Goal: Information Seeking & Learning: Understand process/instructions

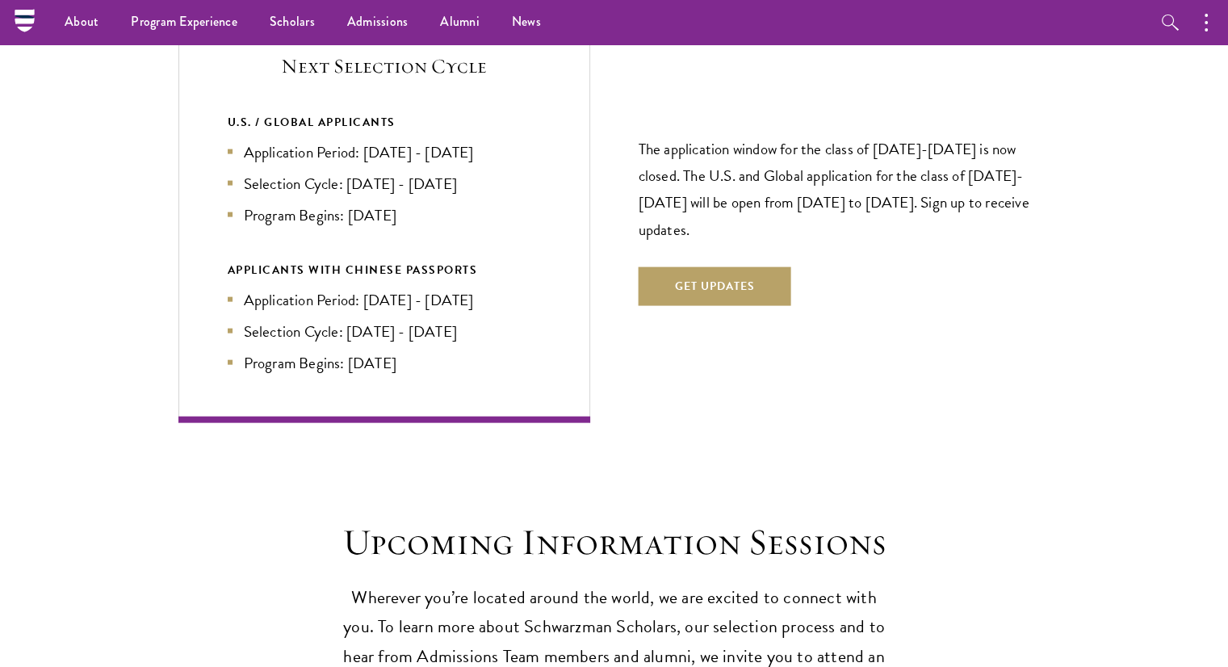
scroll to position [3499, 0]
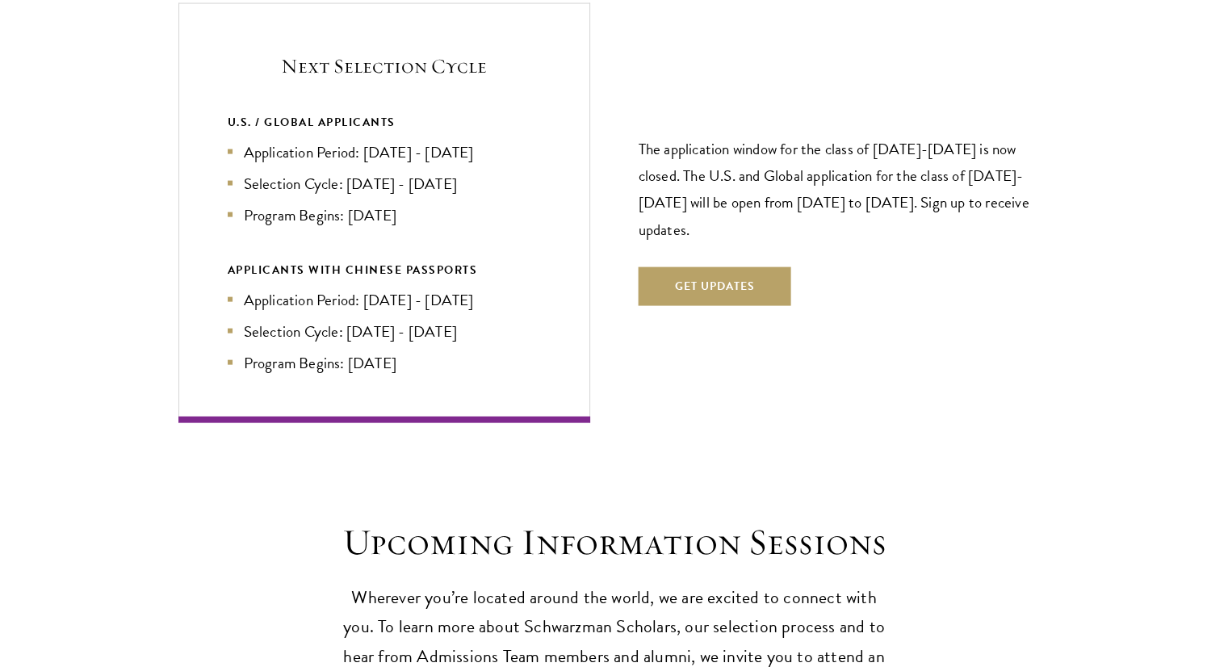
click at [404, 172] on li "Selection Cycle: [DATE] - [DATE]" at bounding box center [384, 183] width 313 height 23
drag, startPoint x: 404, startPoint y: 159, endPoint x: 378, endPoint y: 152, distance: 26.8
click at [378, 172] on li "Selection Cycle: [DATE] - [DATE]" at bounding box center [384, 183] width 313 height 23
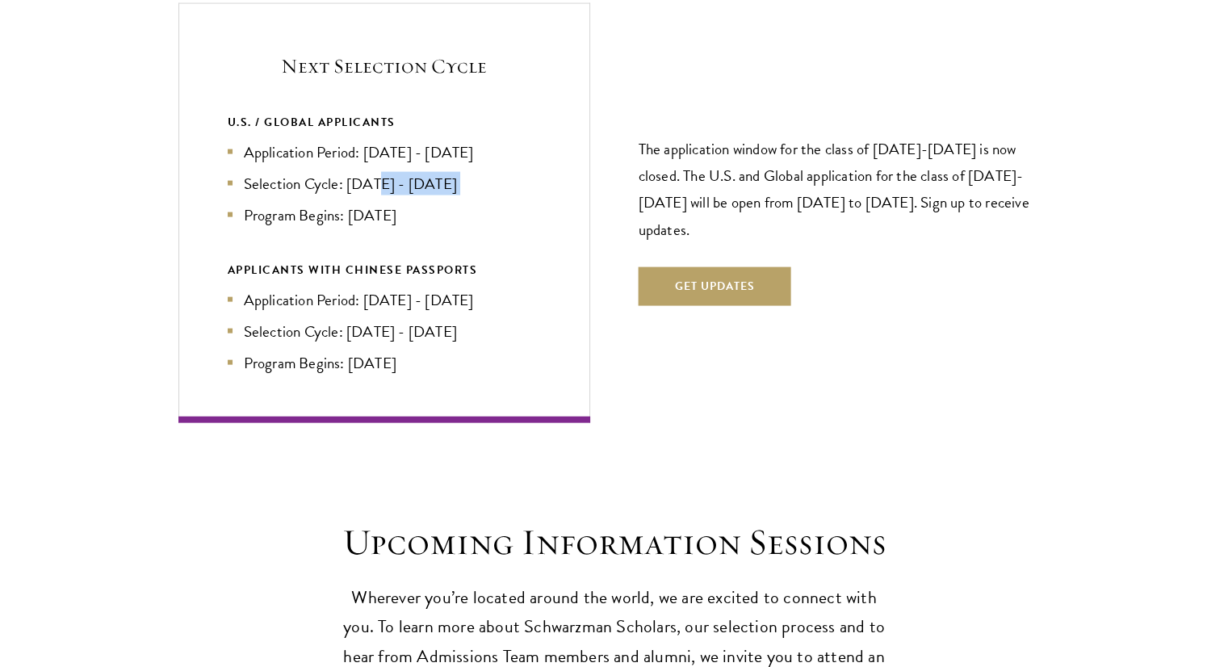
drag, startPoint x: 378, startPoint y: 152, endPoint x: 452, endPoint y: 152, distance: 74.3
click at [452, 172] on li "Selection Cycle: [DATE] - [DATE]" at bounding box center [384, 183] width 313 height 23
drag, startPoint x: 452, startPoint y: 152, endPoint x: 367, endPoint y: 147, distance: 84.9
click at [367, 172] on li "Selection Cycle: [DATE] - [DATE]" at bounding box center [384, 183] width 313 height 23
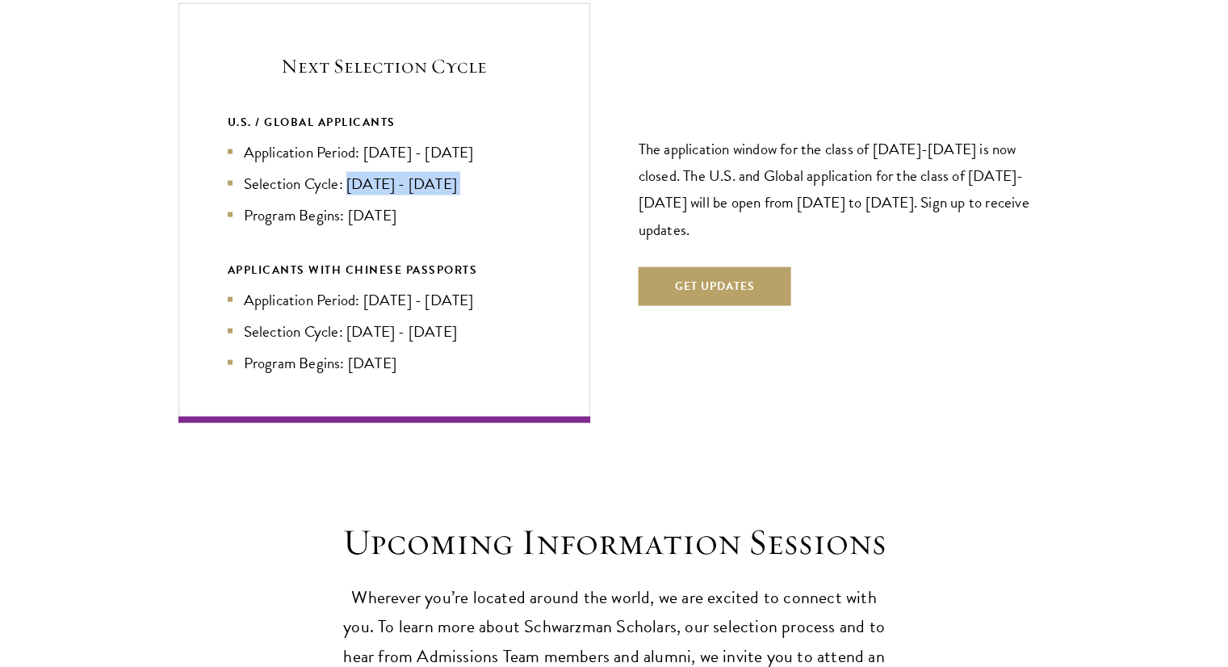
click at [367, 172] on li "Selection Cycle: [DATE] - [DATE]" at bounding box center [384, 183] width 313 height 23
drag, startPoint x: 367, startPoint y: 147, endPoint x: 458, endPoint y: 151, distance: 91.3
click at [458, 172] on li "Selection Cycle: [DATE] - [DATE]" at bounding box center [384, 183] width 313 height 23
drag, startPoint x: 458, startPoint y: 151, endPoint x: 361, endPoint y: 151, distance: 97.7
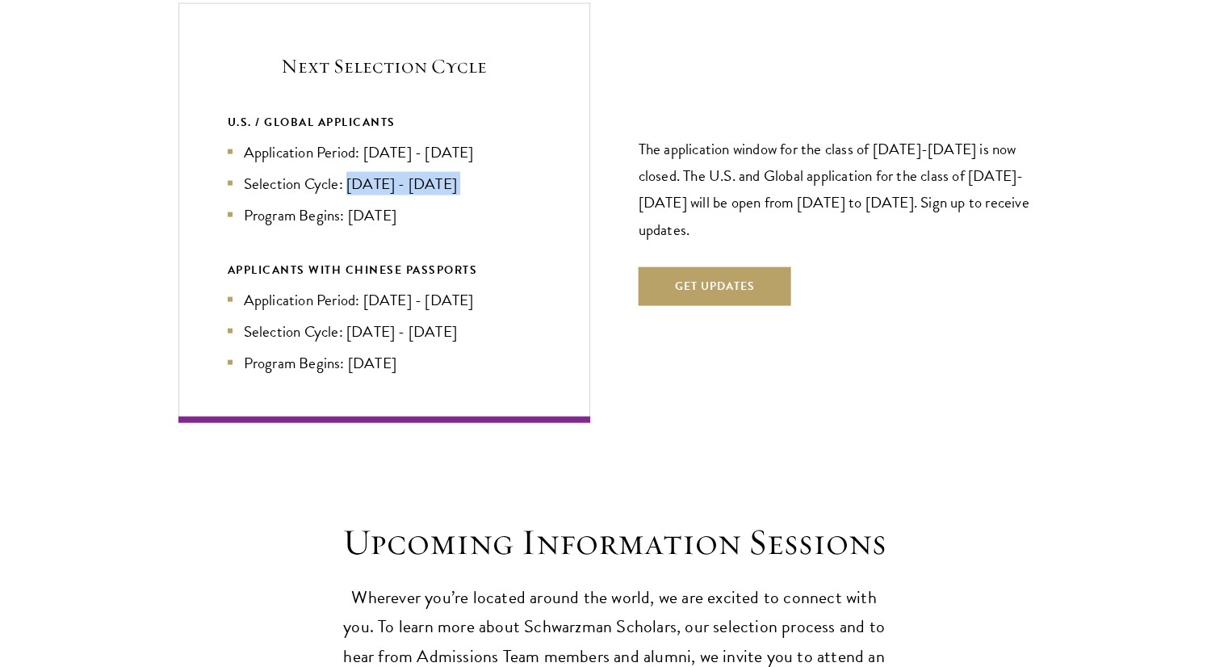
click at [361, 172] on li "Selection Cycle: [DATE] - [DATE]" at bounding box center [384, 183] width 313 height 23
drag, startPoint x: 361, startPoint y: 151, endPoint x: 406, endPoint y: 152, distance: 45.2
click at [406, 172] on li "Selection Cycle: [DATE] - [DATE]" at bounding box center [384, 183] width 313 height 23
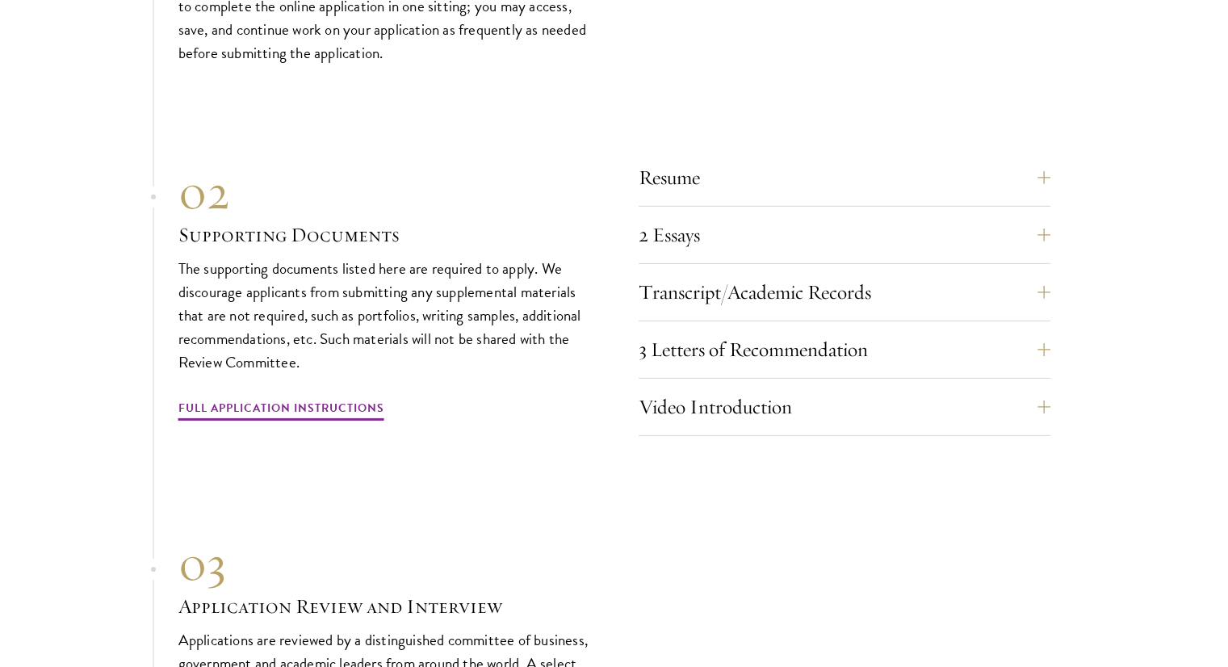
scroll to position [5040, 0]
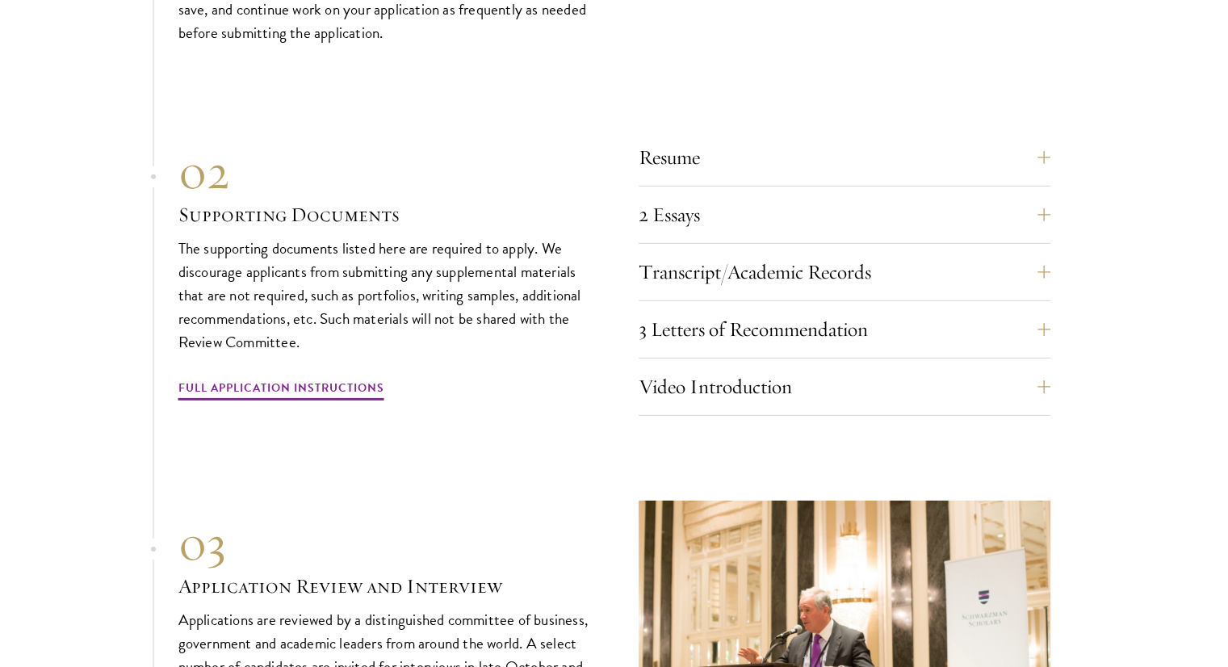
click at [737, 204] on div "2 Essays The two required essays are a Leadership Essay (750 words) and a State…" at bounding box center [844, 219] width 412 height 48
click at [878, 196] on button "2 Essays" at bounding box center [857, 214] width 412 height 39
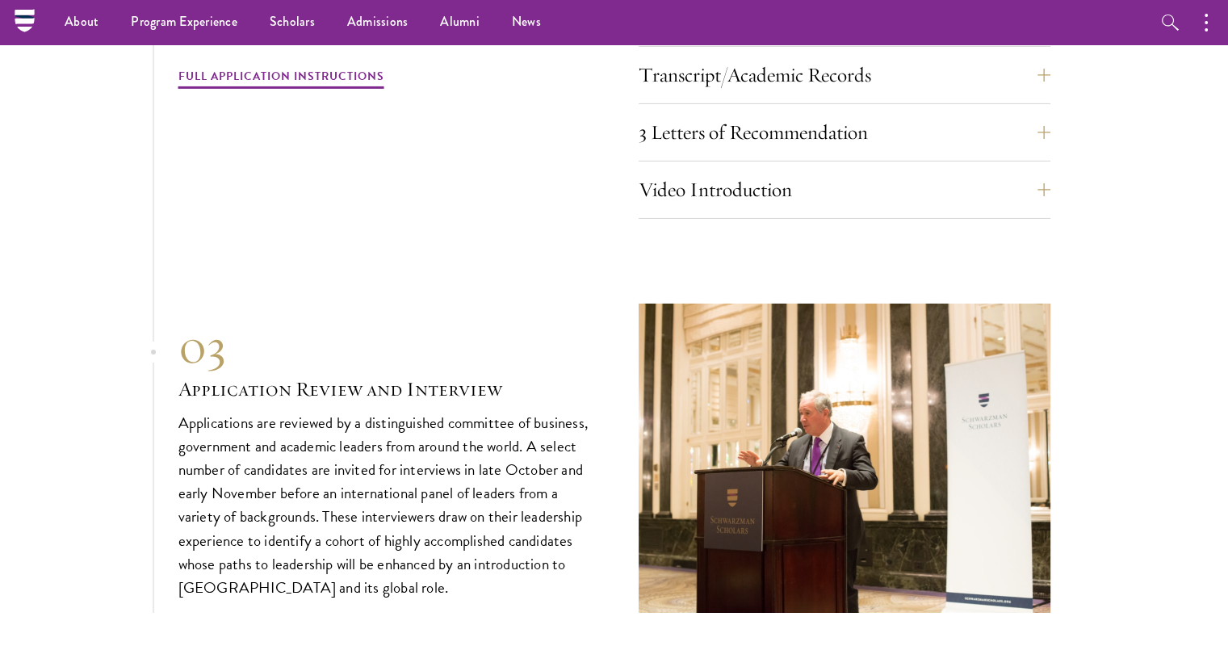
scroll to position [5453, 0]
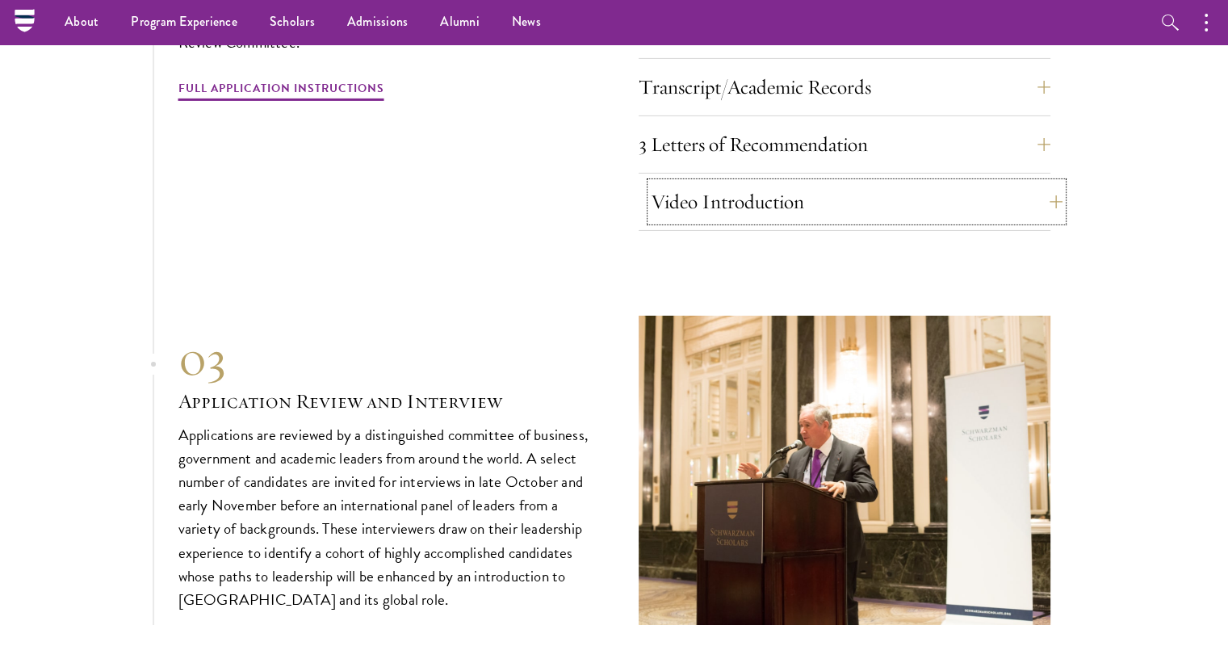
click at [835, 182] on button "Video Introduction" at bounding box center [857, 201] width 412 height 39
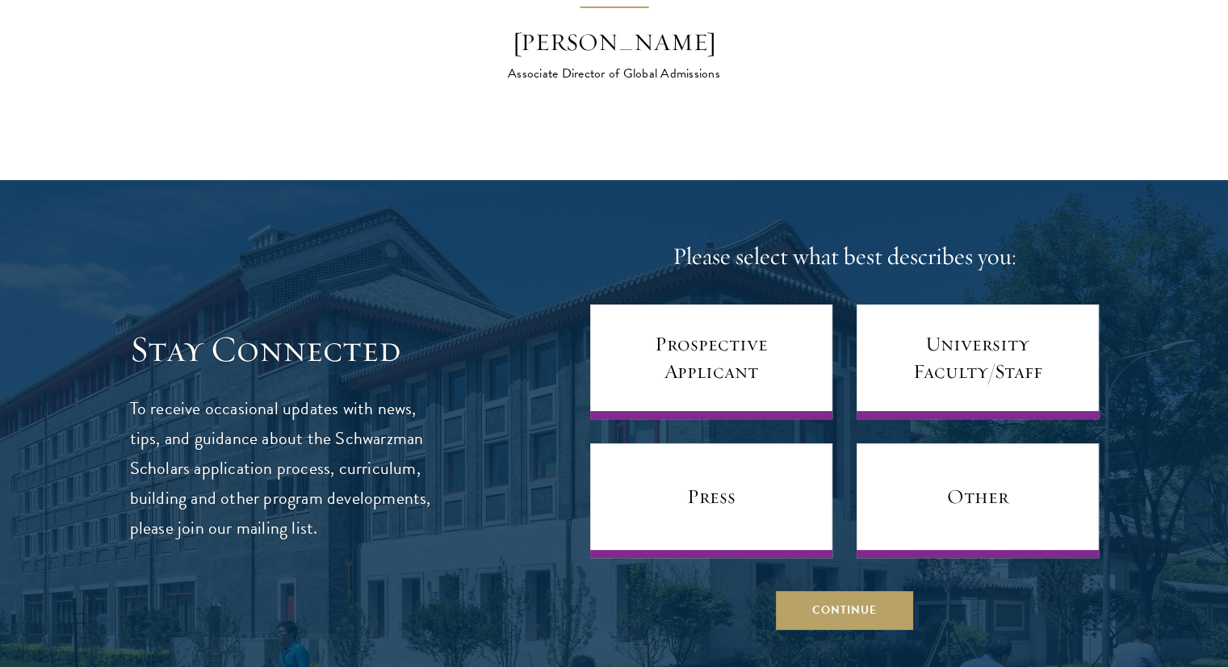
scroll to position [6391, 0]
